Goal: Task Accomplishment & Management: Complete application form

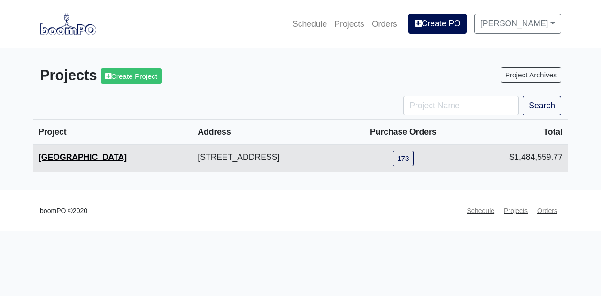
click at [117, 161] on link "[GEOGRAPHIC_DATA]" at bounding box center [83, 157] width 88 height 9
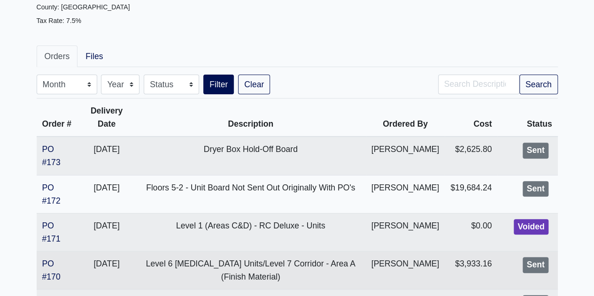
scroll to position [188, 0]
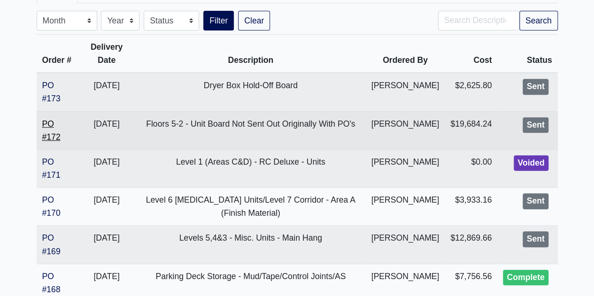
click at [53, 135] on link "PO #172" at bounding box center [51, 130] width 18 height 23
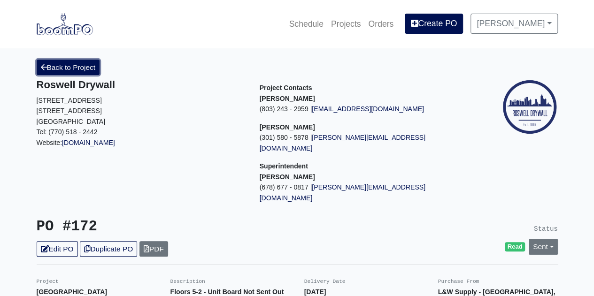
click at [51, 64] on link "Back to Project" at bounding box center [68, 68] width 63 height 16
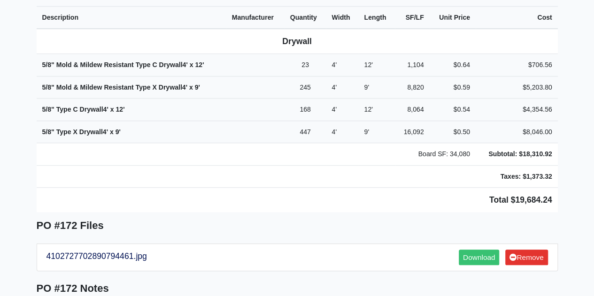
scroll to position [376, 0]
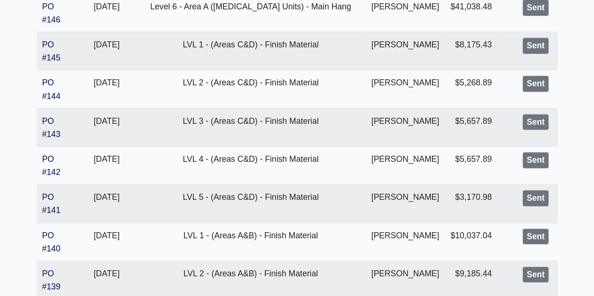
scroll to position [1315, 0]
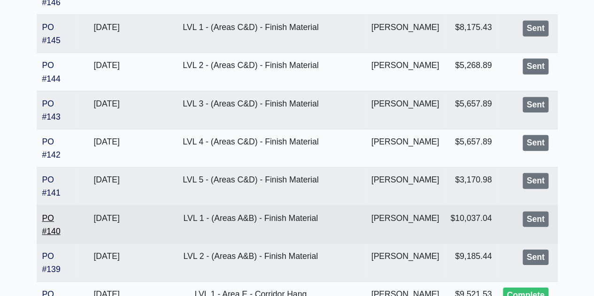
click at [49, 223] on link "PO #140" at bounding box center [51, 225] width 18 height 23
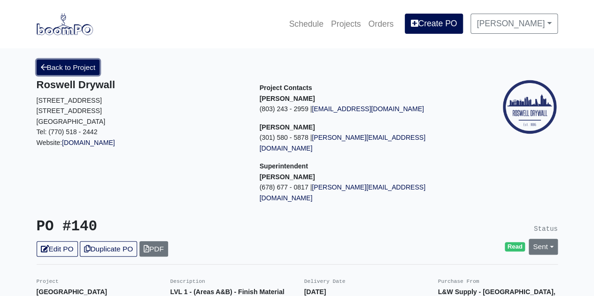
click at [65, 73] on link "Back to Project" at bounding box center [68, 68] width 63 height 16
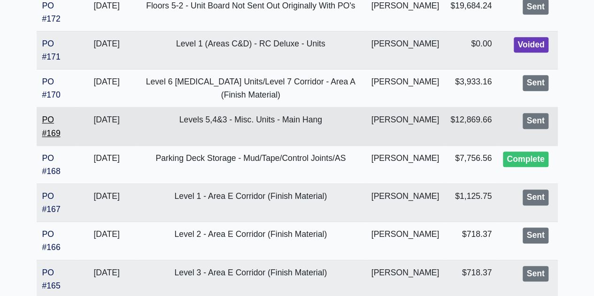
scroll to position [282, 0]
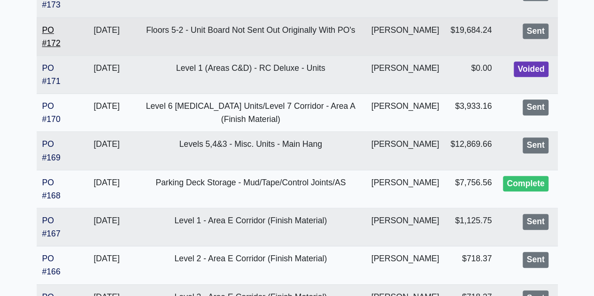
click at [50, 42] on link "PO #172" at bounding box center [51, 36] width 18 height 23
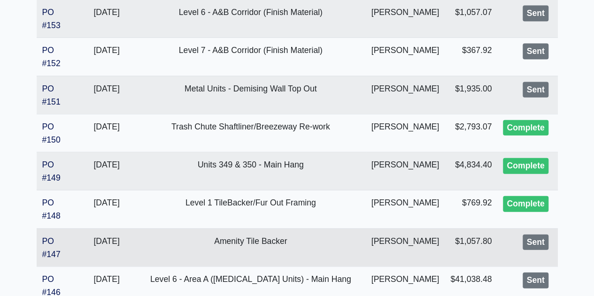
scroll to position [1128, 0]
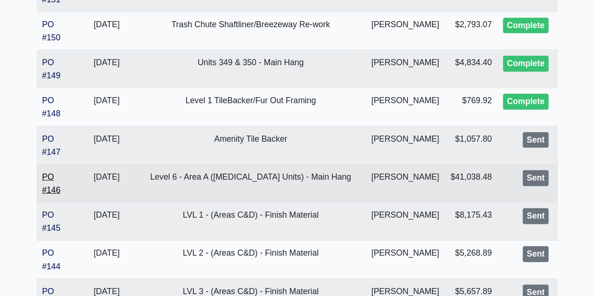
click at [50, 183] on link "PO #146" at bounding box center [51, 183] width 18 height 23
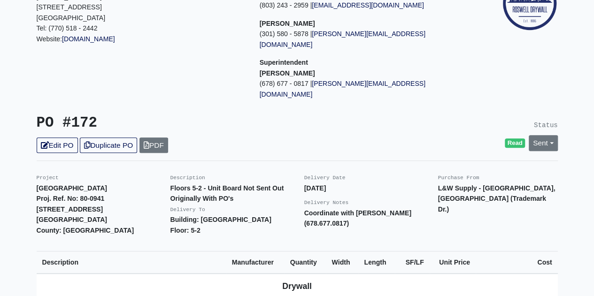
scroll to position [329, 0]
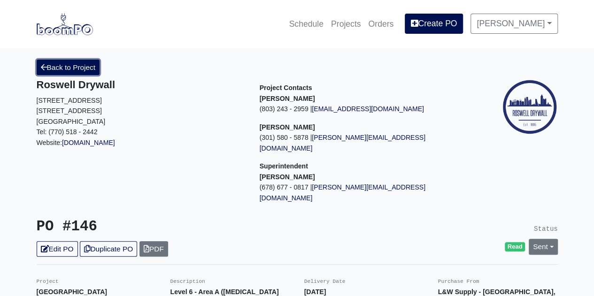
click at [54, 73] on link "Back to Project" at bounding box center [68, 68] width 63 height 16
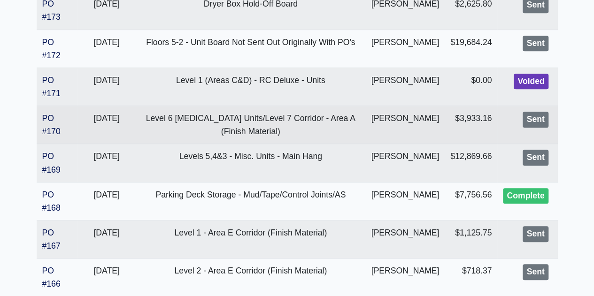
scroll to position [282, 0]
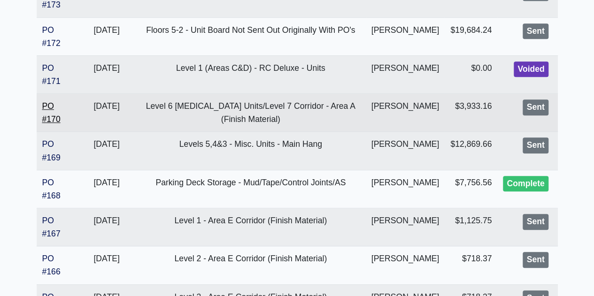
click at [46, 116] on link "PO #170" at bounding box center [51, 112] width 18 height 23
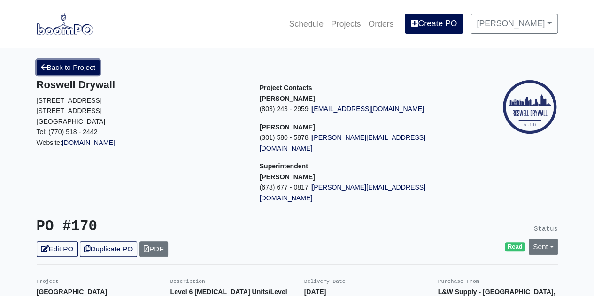
click at [88, 60] on link "Back to Project" at bounding box center [68, 68] width 63 height 16
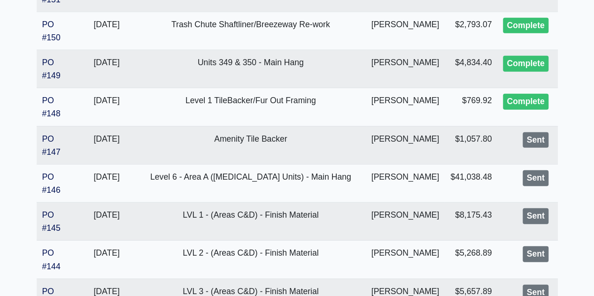
scroll to position [1175, 0]
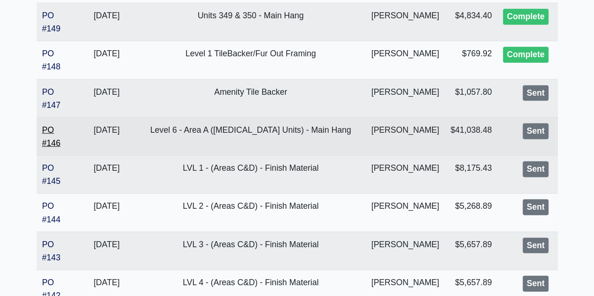
click at [53, 141] on link "PO #146" at bounding box center [51, 136] width 18 height 23
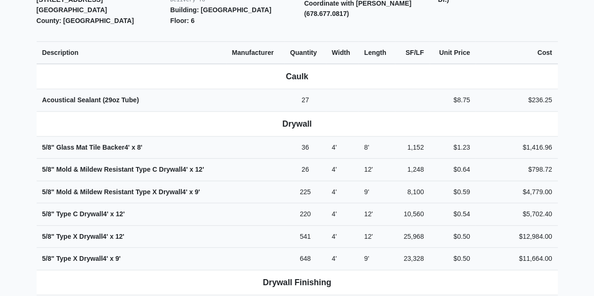
scroll to position [329, 0]
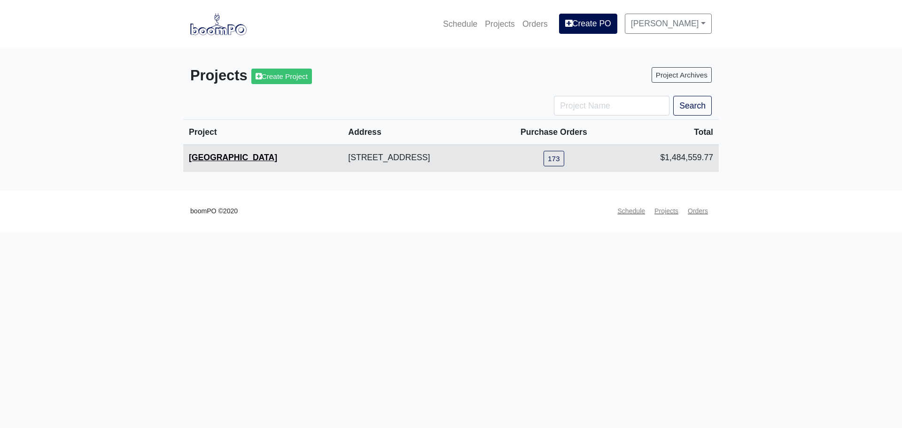
click at [214, 160] on link "[GEOGRAPHIC_DATA]" at bounding box center [233, 157] width 88 height 9
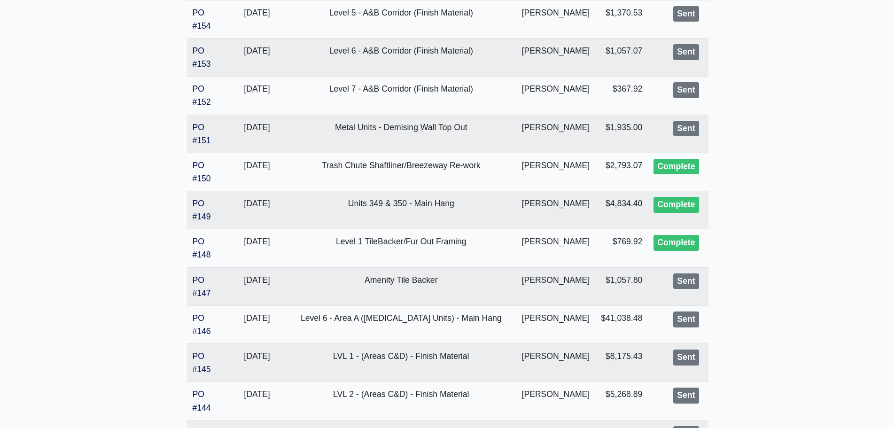
scroll to position [940, 0]
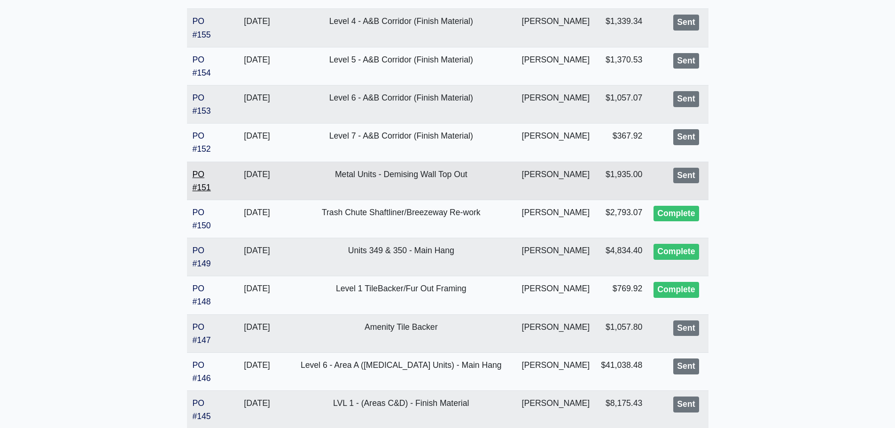
click at [198, 186] on link "PO #151" at bounding box center [202, 181] width 18 height 23
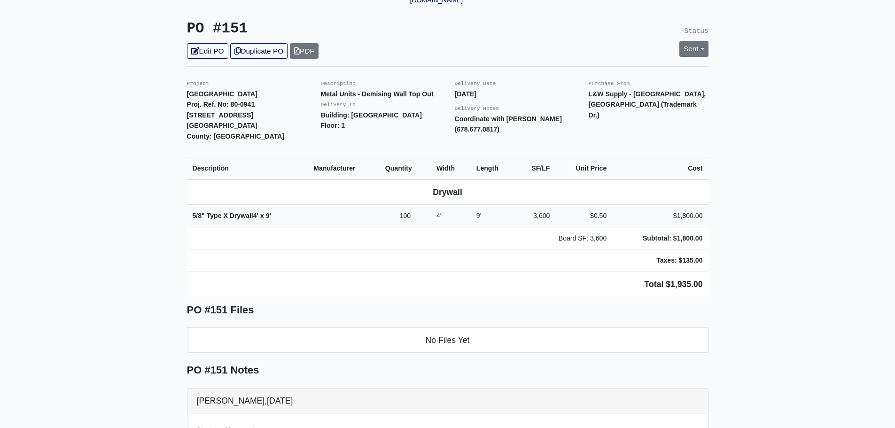
scroll to position [94, 0]
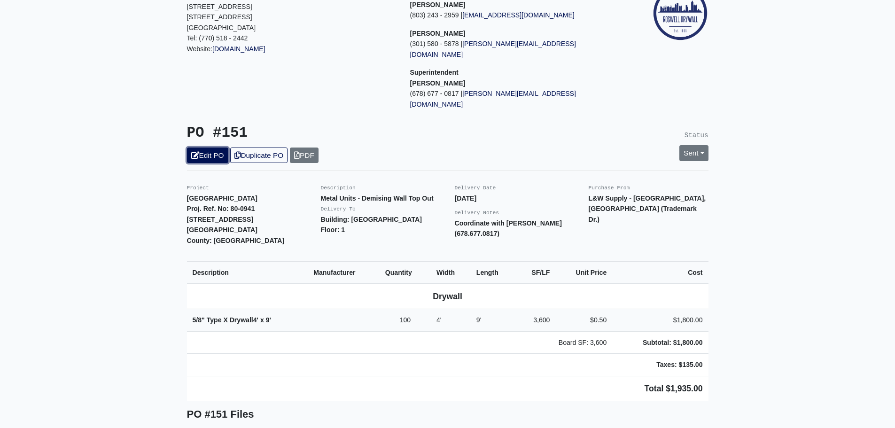
click at [203, 148] on link "Edit PO" at bounding box center [207, 156] width 41 height 16
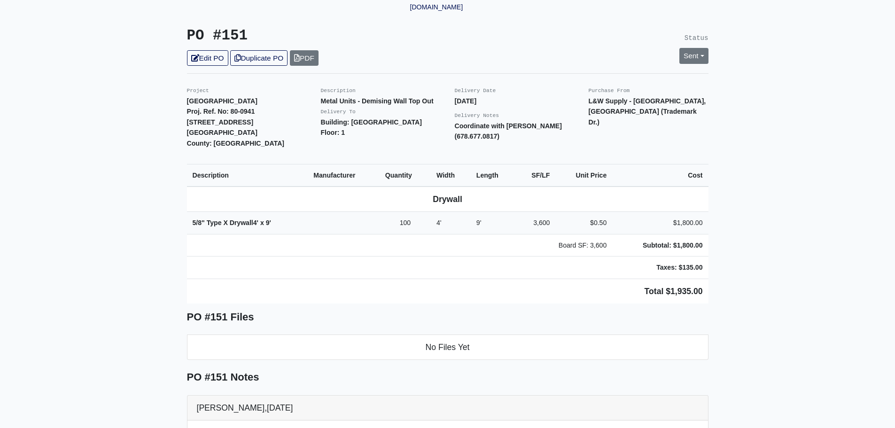
scroll to position [0, 0]
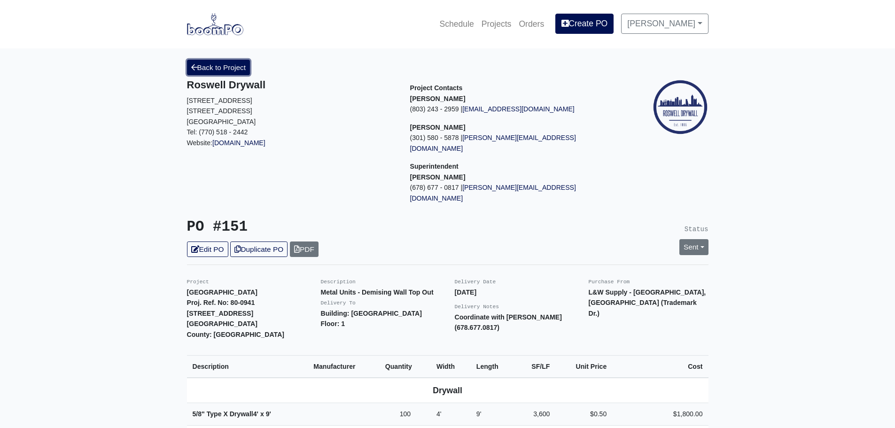
click at [201, 70] on link "Back to Project" at bounding box center [218, 68] width 63 height 16
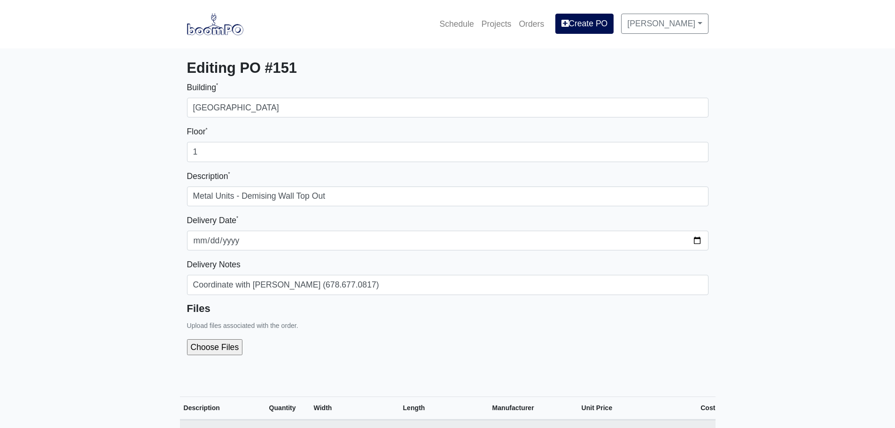
select select
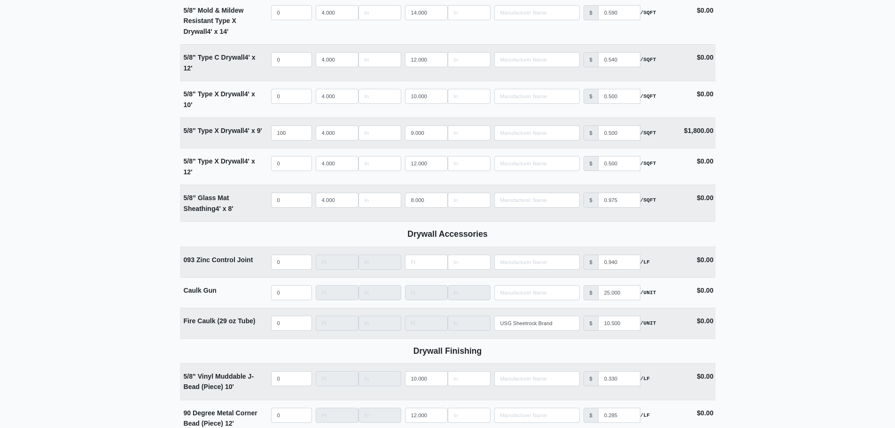
scroll to position [987, 0]
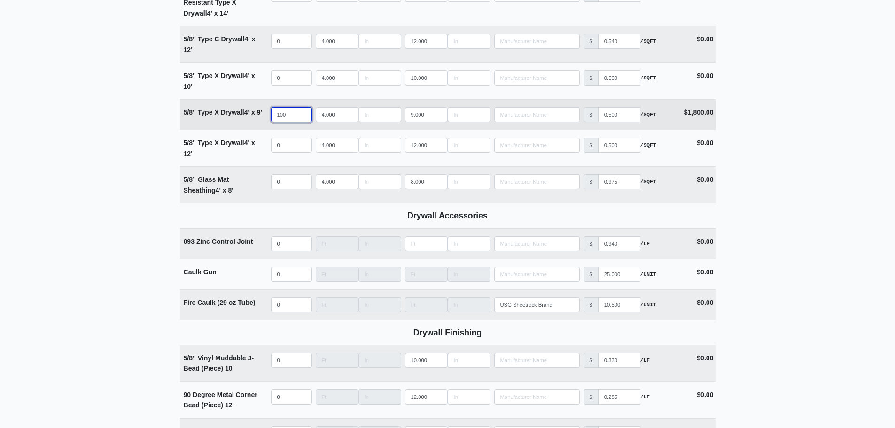
drag, startPoint x: 296, startPoint y: 117, endPoint x: 241, endPoint y: 123, distance: 54.7
click at [241, 123] on tr "5/8" Type X Drywall 4' x 9' Qty 100 Width 4.000 Length 9.000 Manufacturer No Re…" at bounding box center [448, 114] width 536 height 31
select select
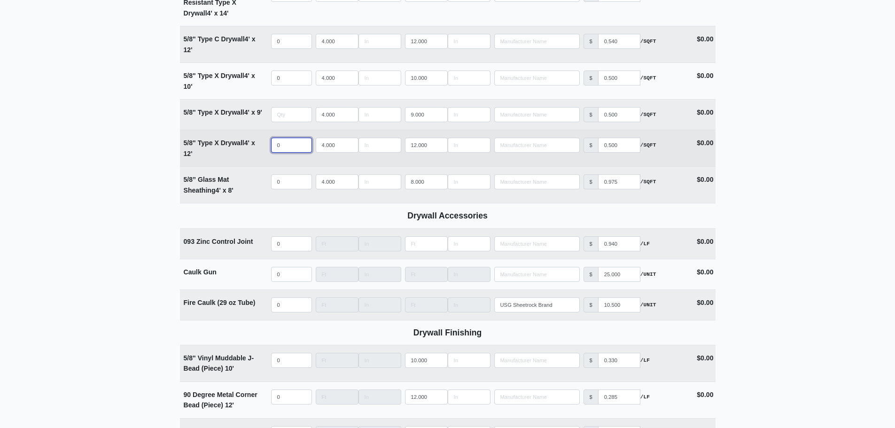
type input "0"
click at [283, 146] on input "quantity" at bounding box center [291, 145] width 41 height 15
type input "3"
select select
type input "32"
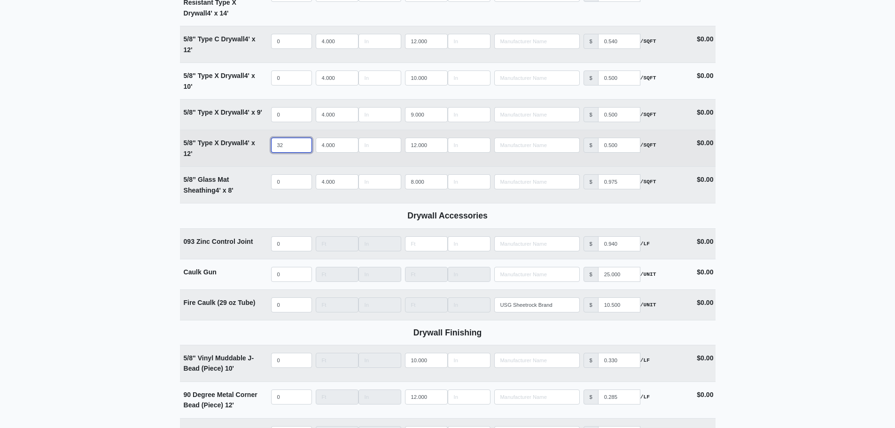
select select
type input "327"
select select
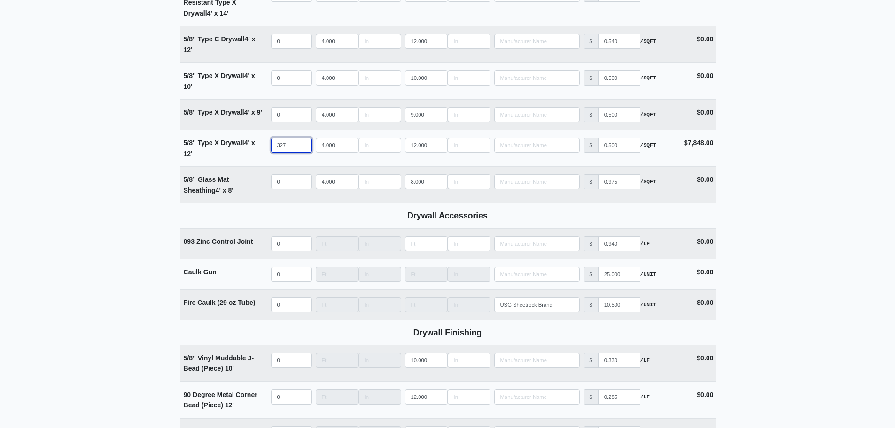
type input "327"
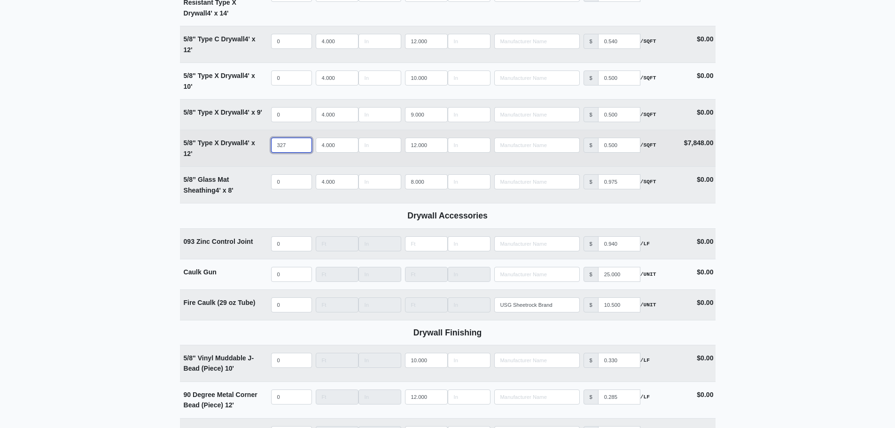
drag, startPoint x: 288, startPoint y: 147, endPoint x: 251, endPoint y: 144, distance: 36.3
click at [251, 144] on tr "5/8" Type X Drywall 4' x 12' Qty 327 Width 4.000 Length 12.000 Manufacturer No …" at bounding box center [448, 148] width 536 height 37
select select
type input "3"
select select
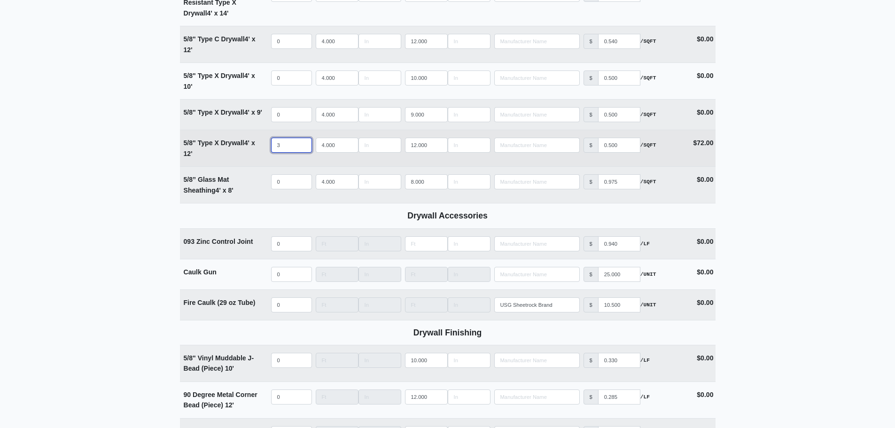
type input "32"
select select
type input "327"
select select
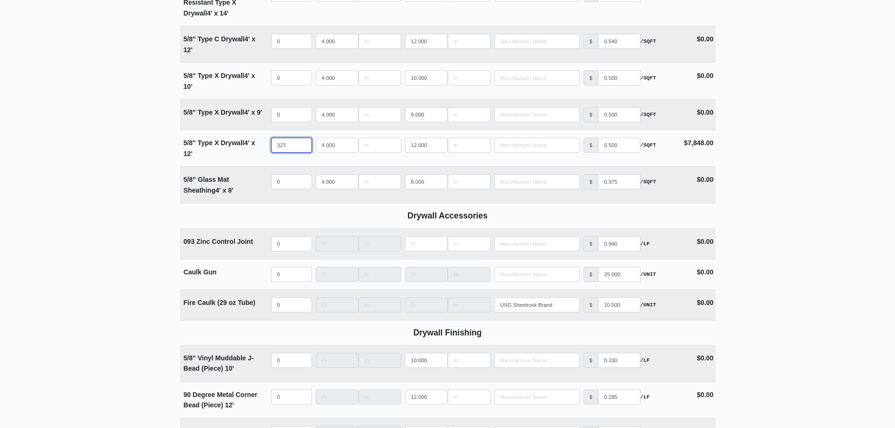
scroll to position [940, 0]
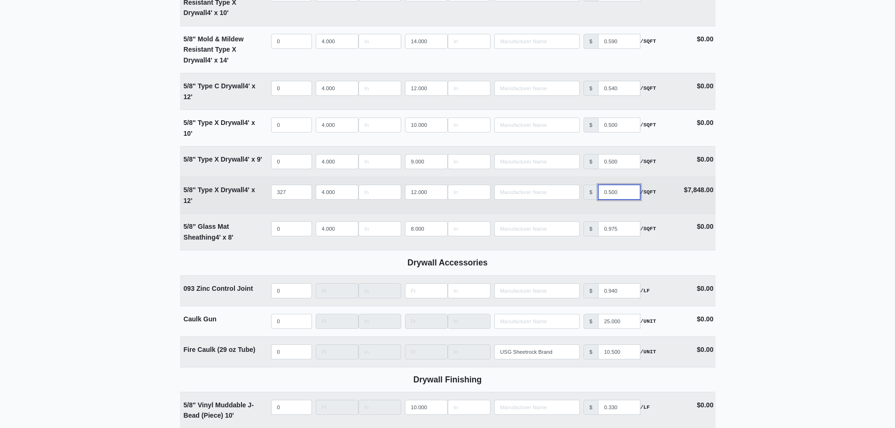
click at [617, 192] on input "0.500" at bounding box center [619, 192] width 42 height 15
type input "0"
select select
type input "0.4"
select select
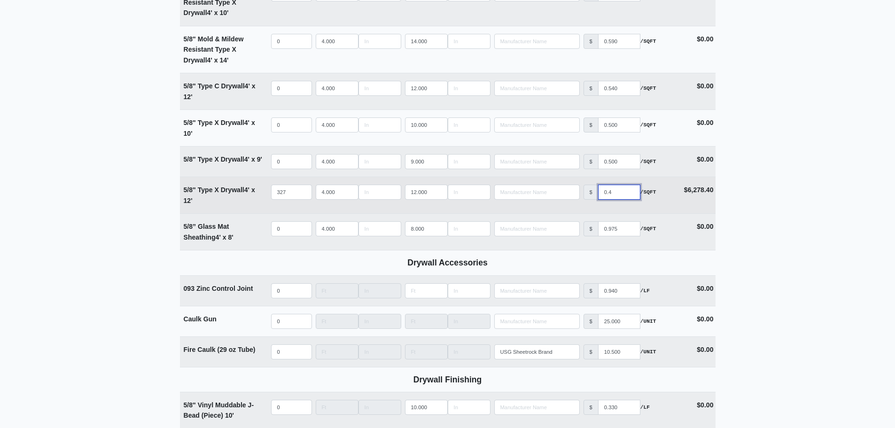
type input "0.47"
select select
type input "0.475"
select select
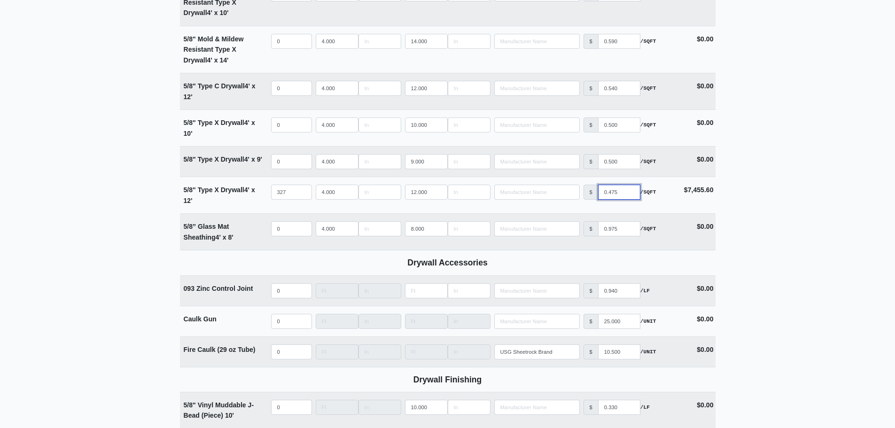
type input "0.475"
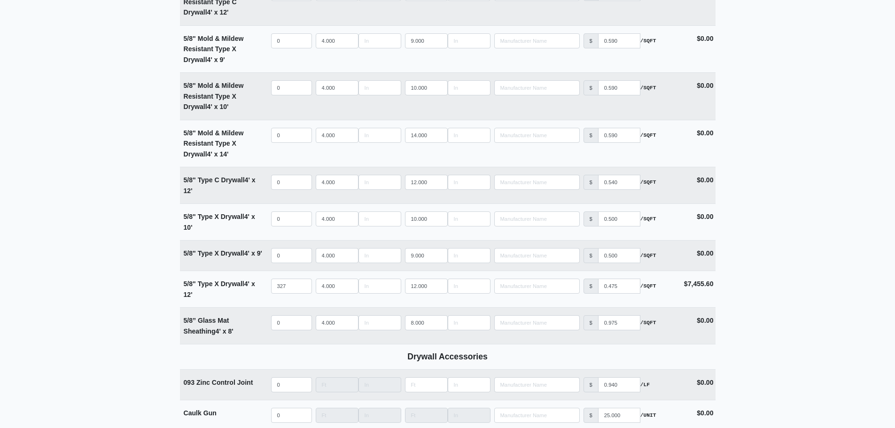
scroll to position [893, 0]
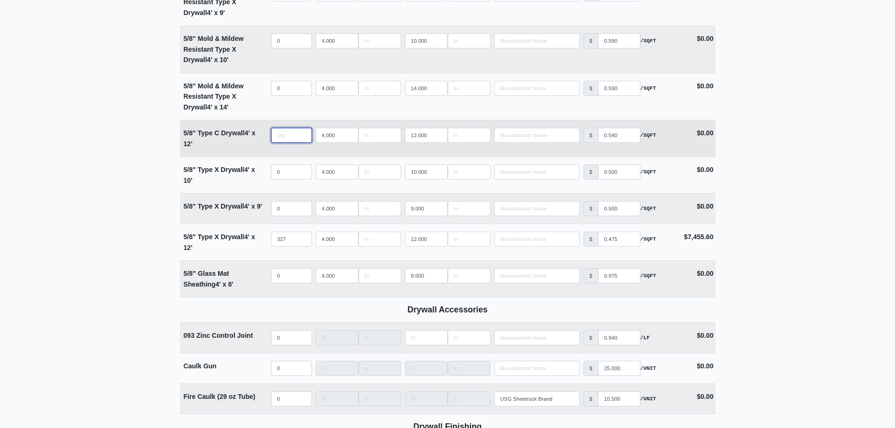
click at [280, 139] on input "quantity" at bounding box center [291, 135] width 41 height 15
type input "0"
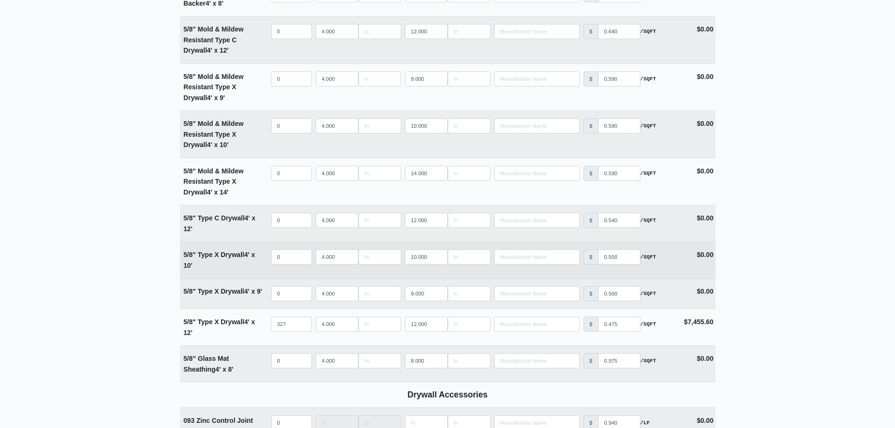
scroll to position [799, 0]
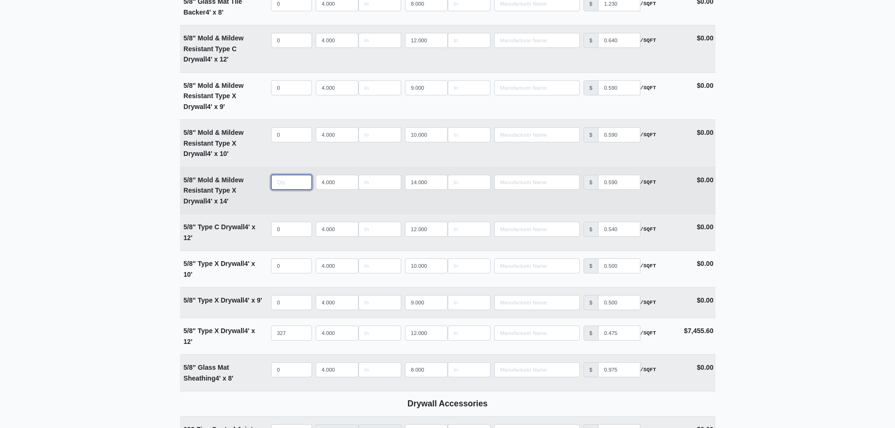
click at [275, 181] on input "quantity" at bounding box center [291, 182] width 41 height 15
type input "1"
select select
type input "10"
select select
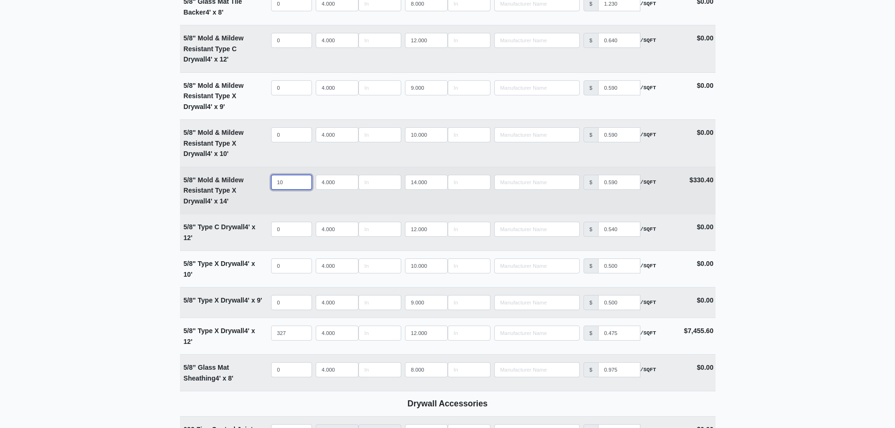
type input "103"
select select
type input "103"
click at [614, 183] on input "0.590" at bounding box center [619, 182] width 42 height 15
type input "0.50"
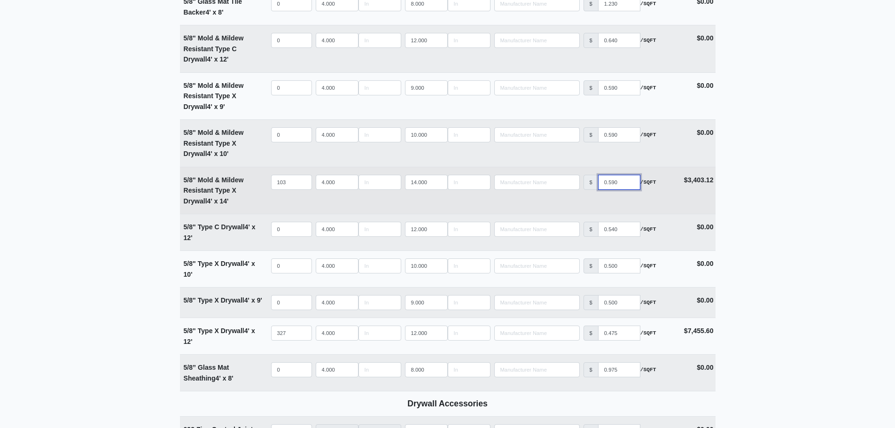
select select
type input "0.570"
select select
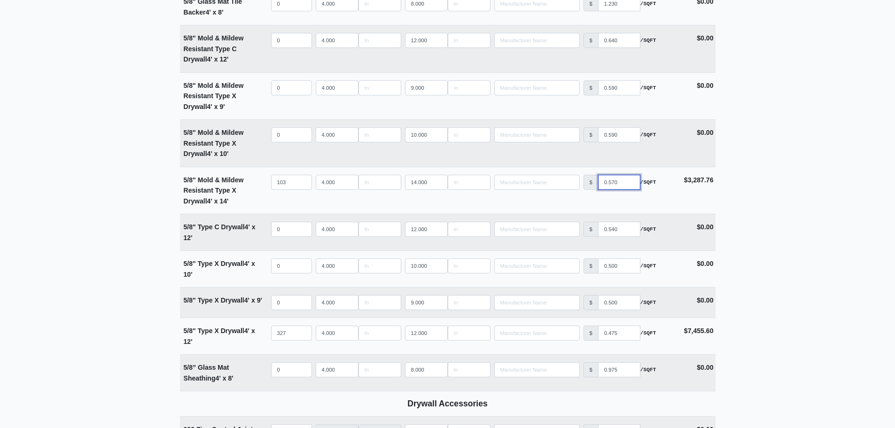
type input "0.570"
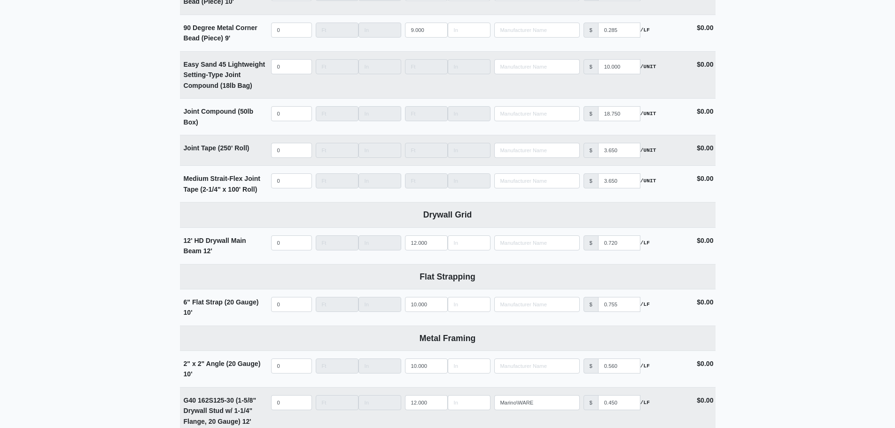
scroll to position [1315, 0]
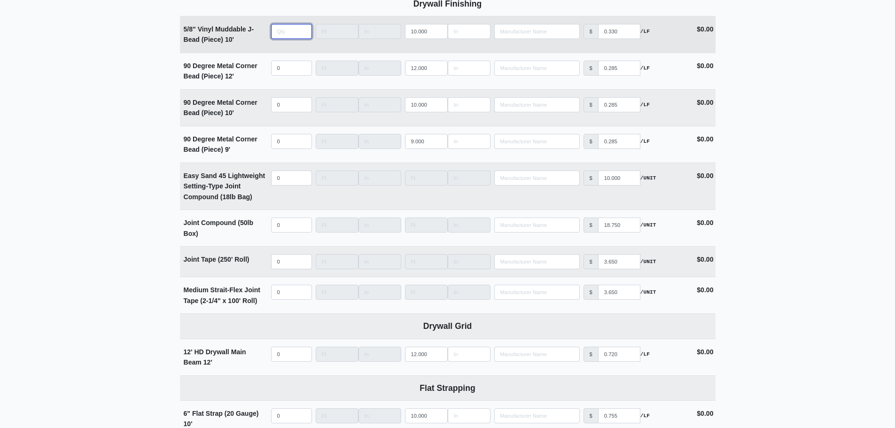
click at [281, 33] on input "quantity" at bounding box center [291, 31] width 41 height 15
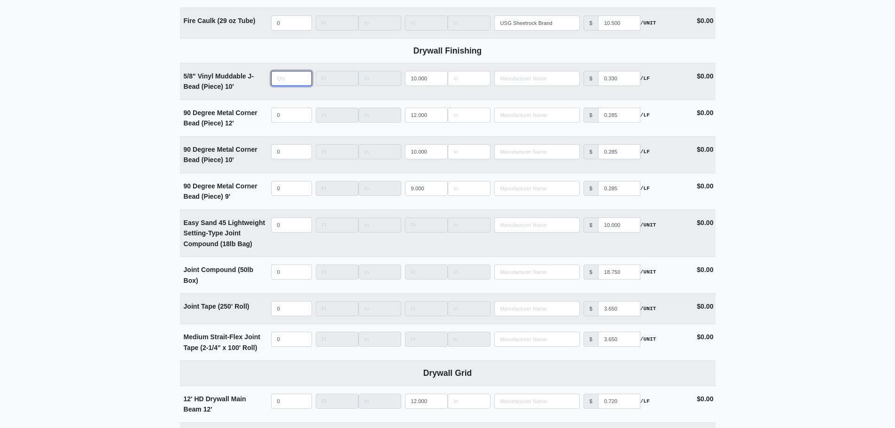
type input "2"
select select
type input "27"
select select
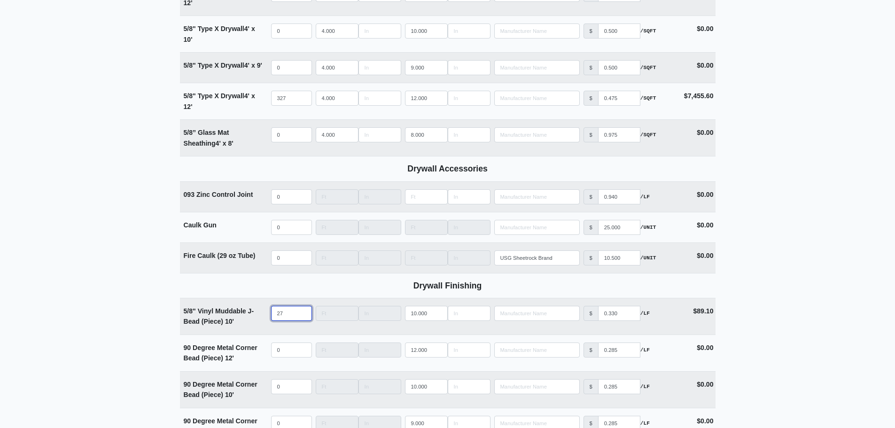
type input "27"
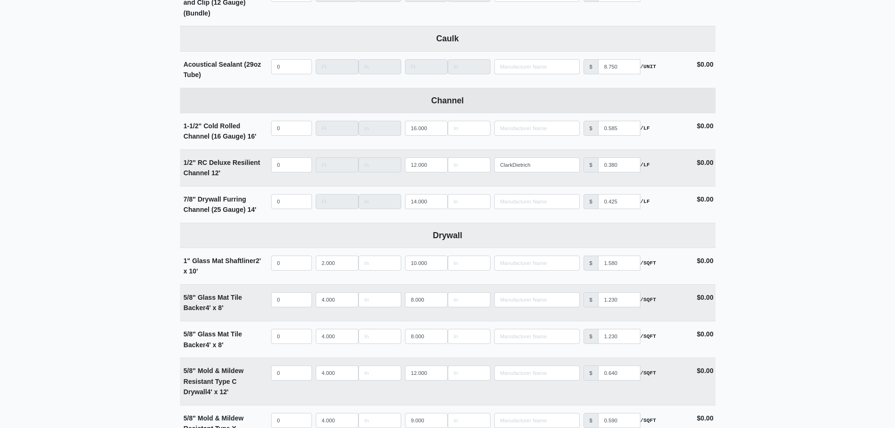
scroll to position [470, 0]
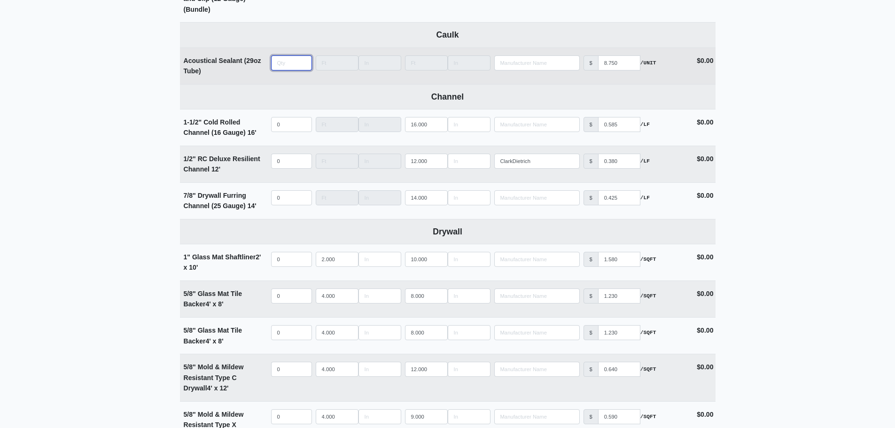
click at [277, 62] on input "quantity" at bounding box center [291, 62] width 41 height 15
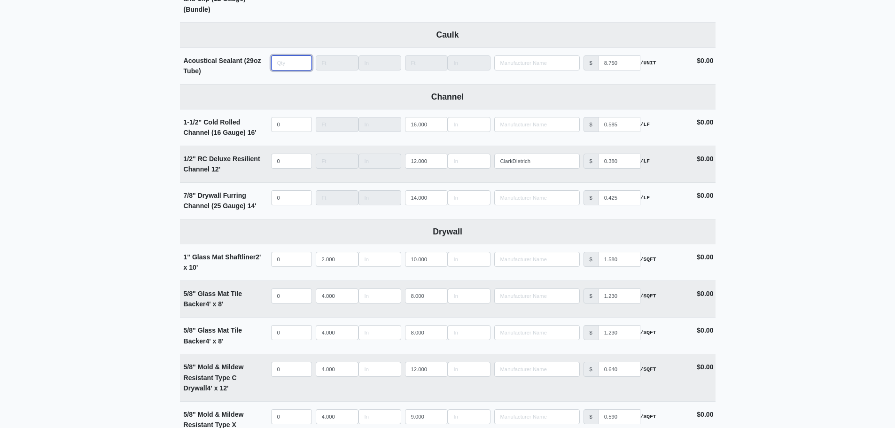
type input "1"
select select
type input "12"
select select
type input "12"
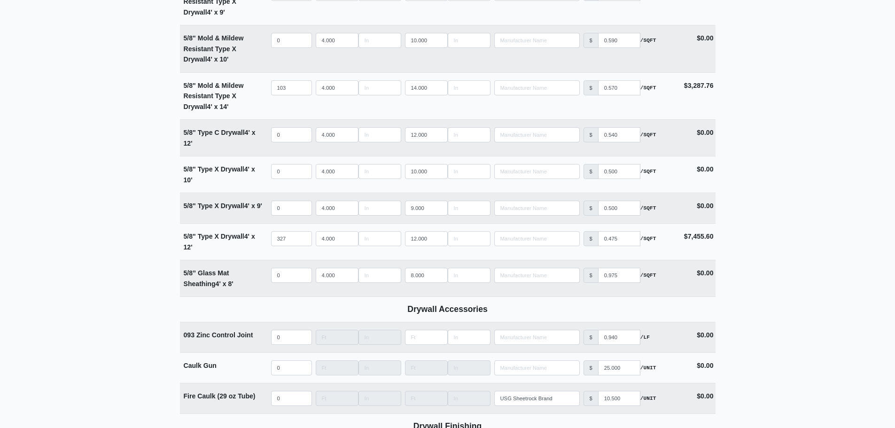
scroll to position [893, 0]
click at [292, 283] on input "quantity" at bounding box center [291, 275] width 41 height 15
type input "1"
select select
type input "16"
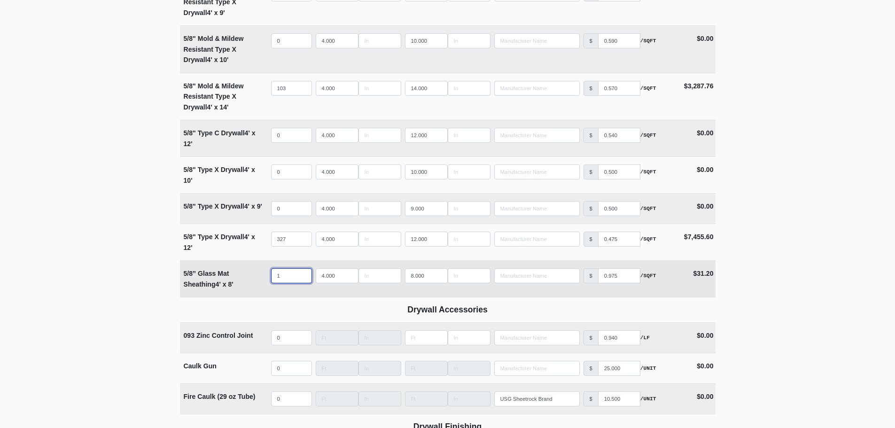
select select
type input "16"
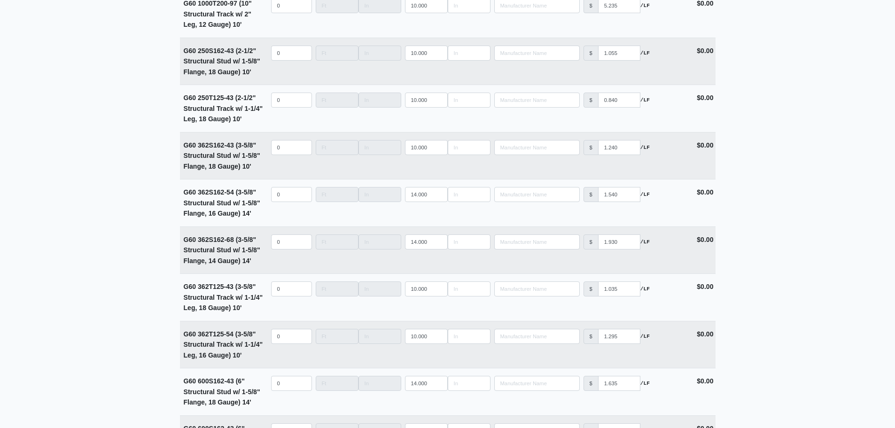
scroll to position [2255, 0]
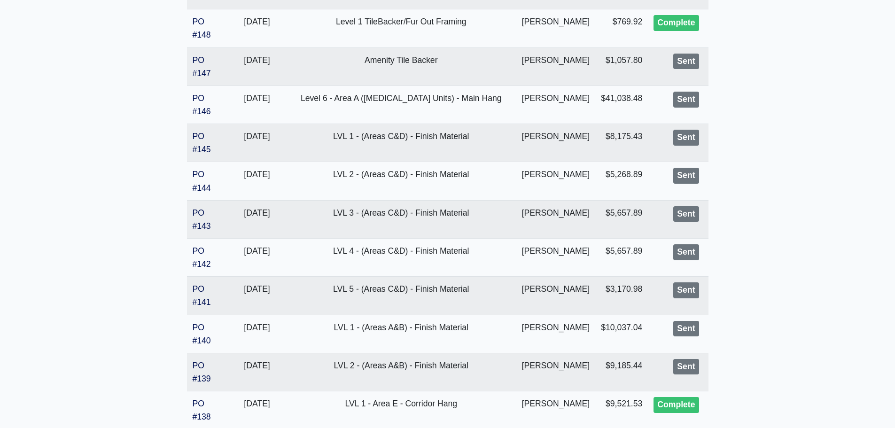
scroll to position [1175, 0]
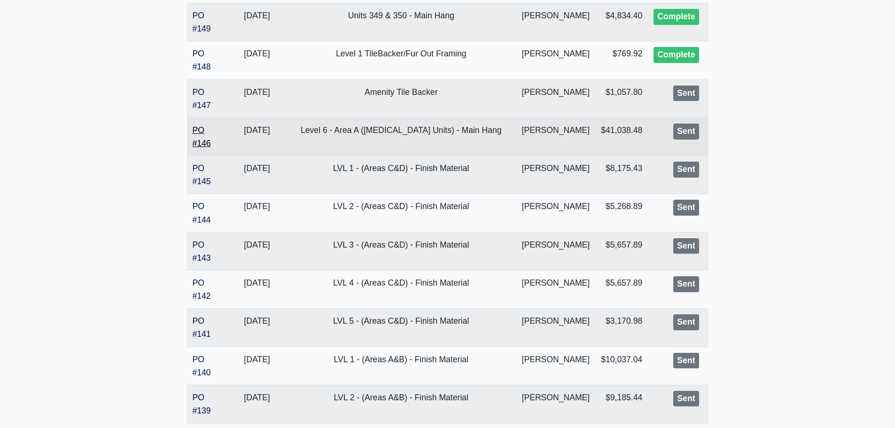
click at [203, 141] on link "PO #146" at bounding box center [202, 136] width 18 height 23
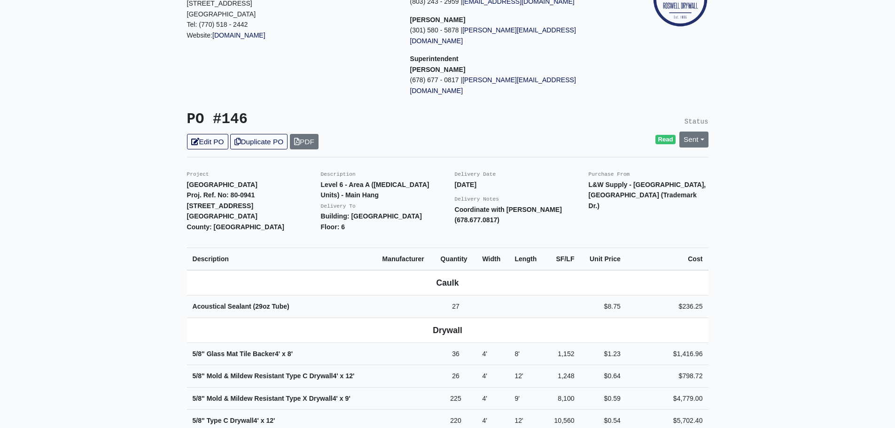
scroll to position [282, 0]
